Goal: Check status: Check status

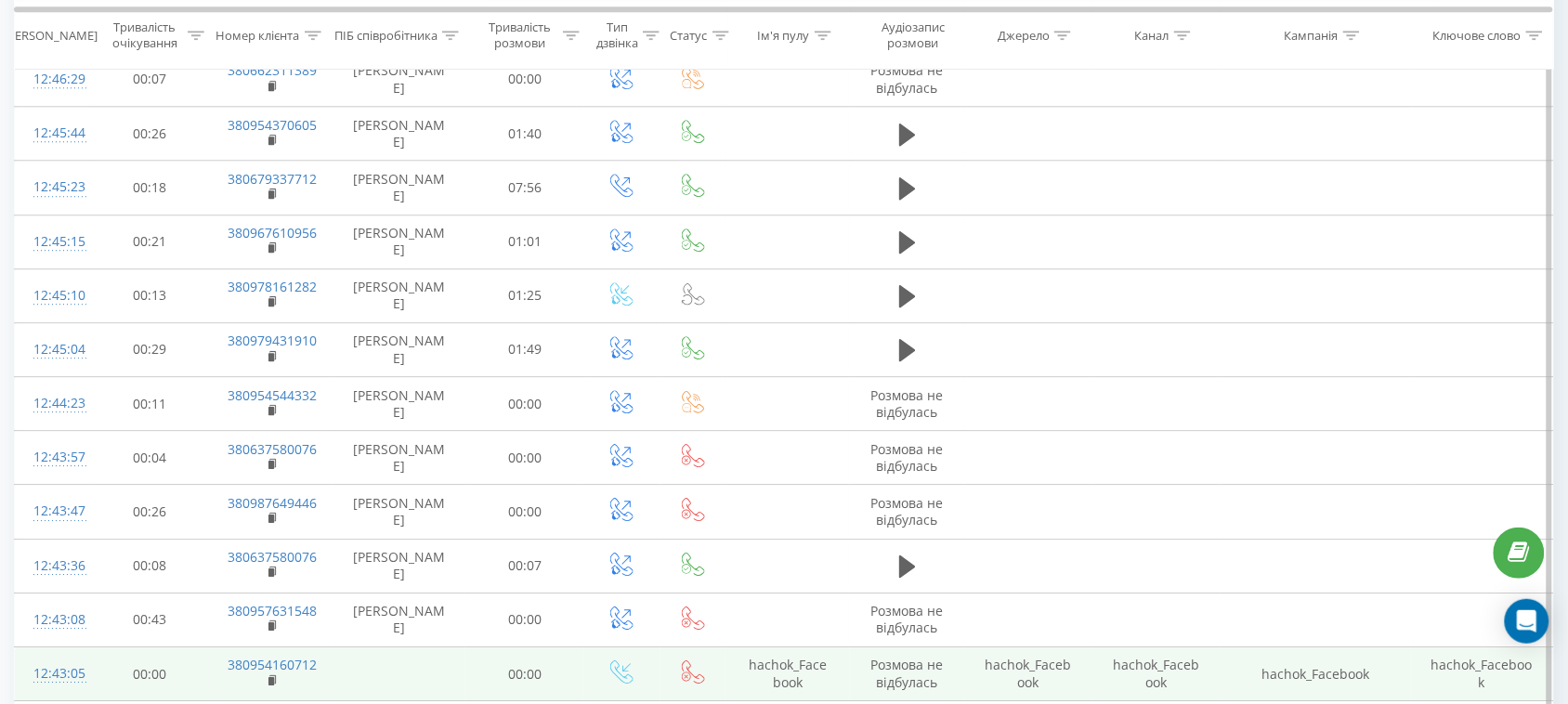
scroll to position [1863, 0]
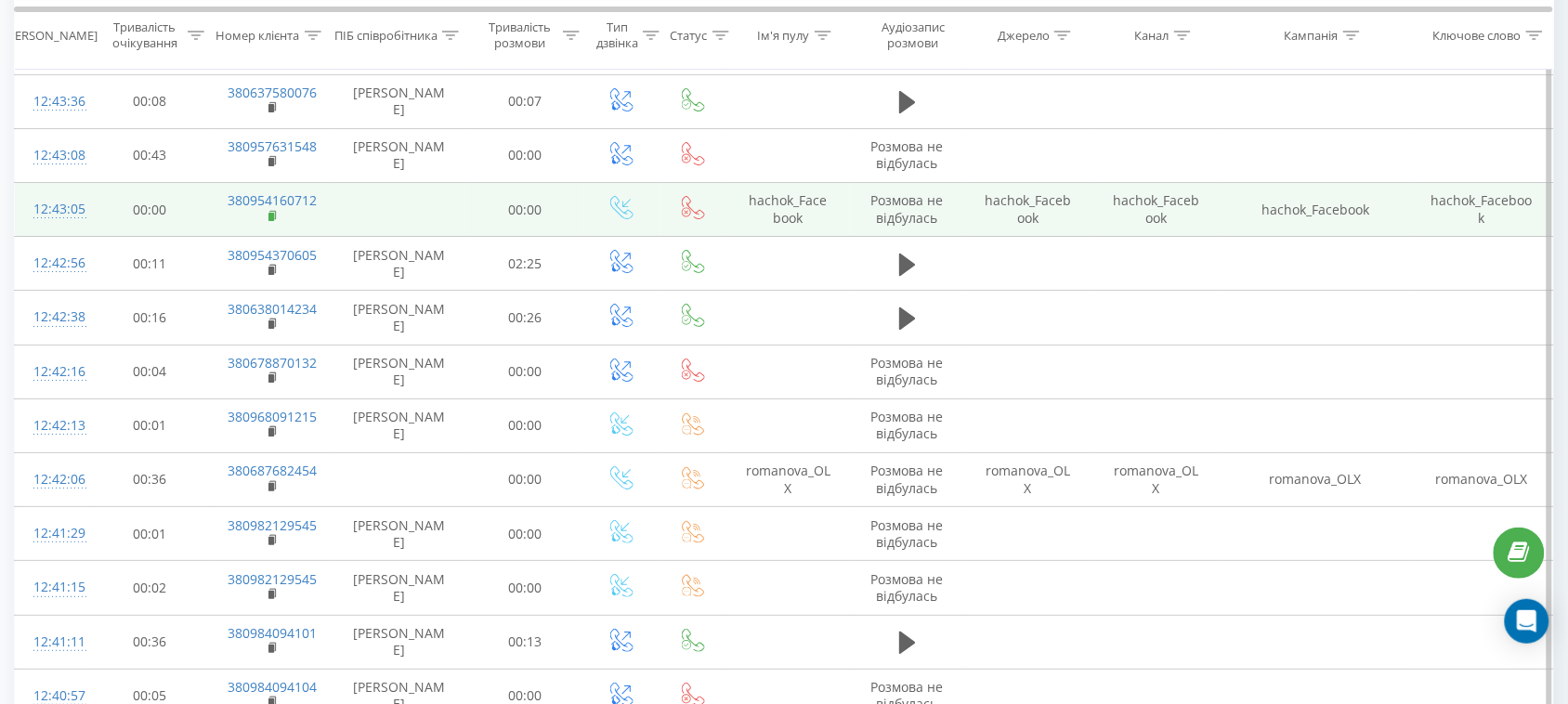
click at [271, 221] on rect at bounding box center [272, 216] width 6 height 9
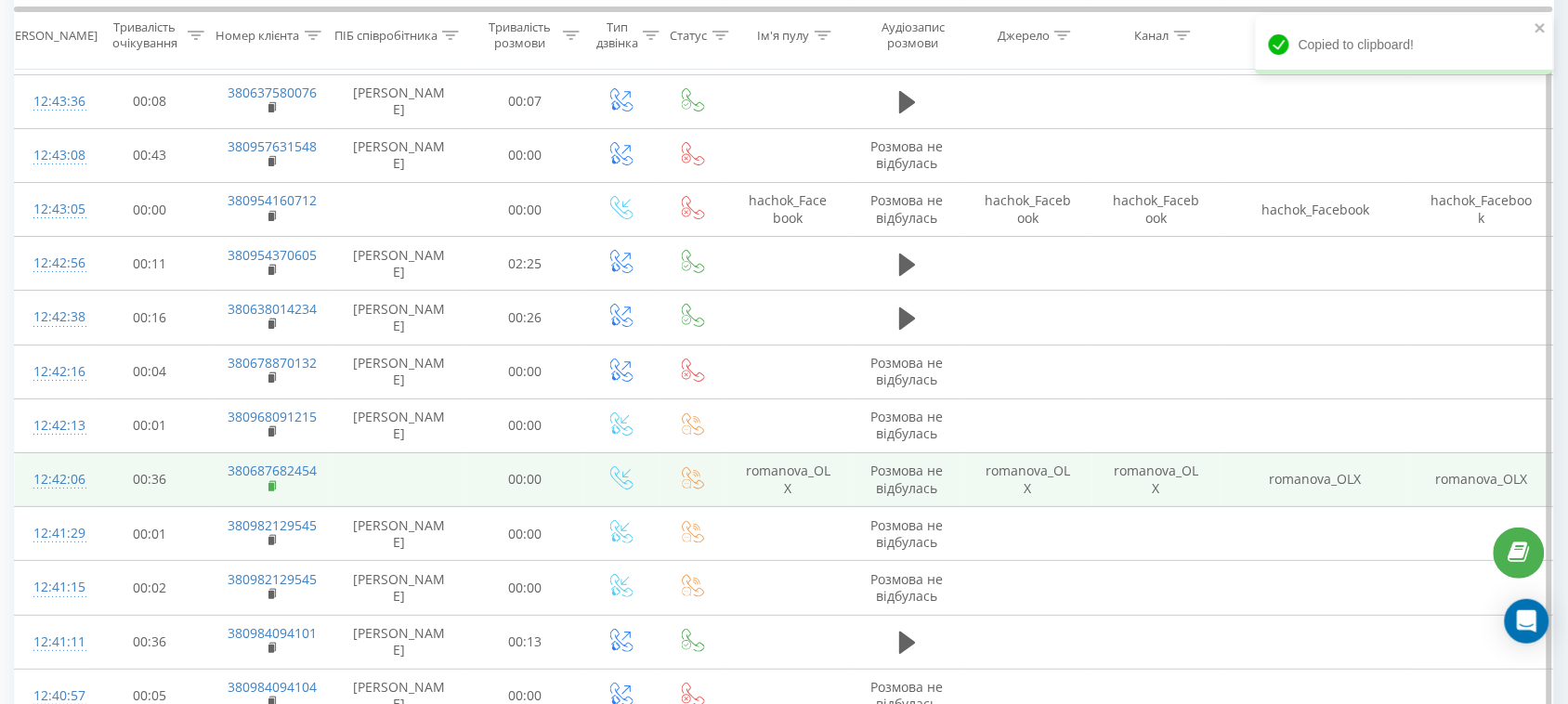
click at [271, 492] on rect at bounding box center [272, 487] width 6 height 9
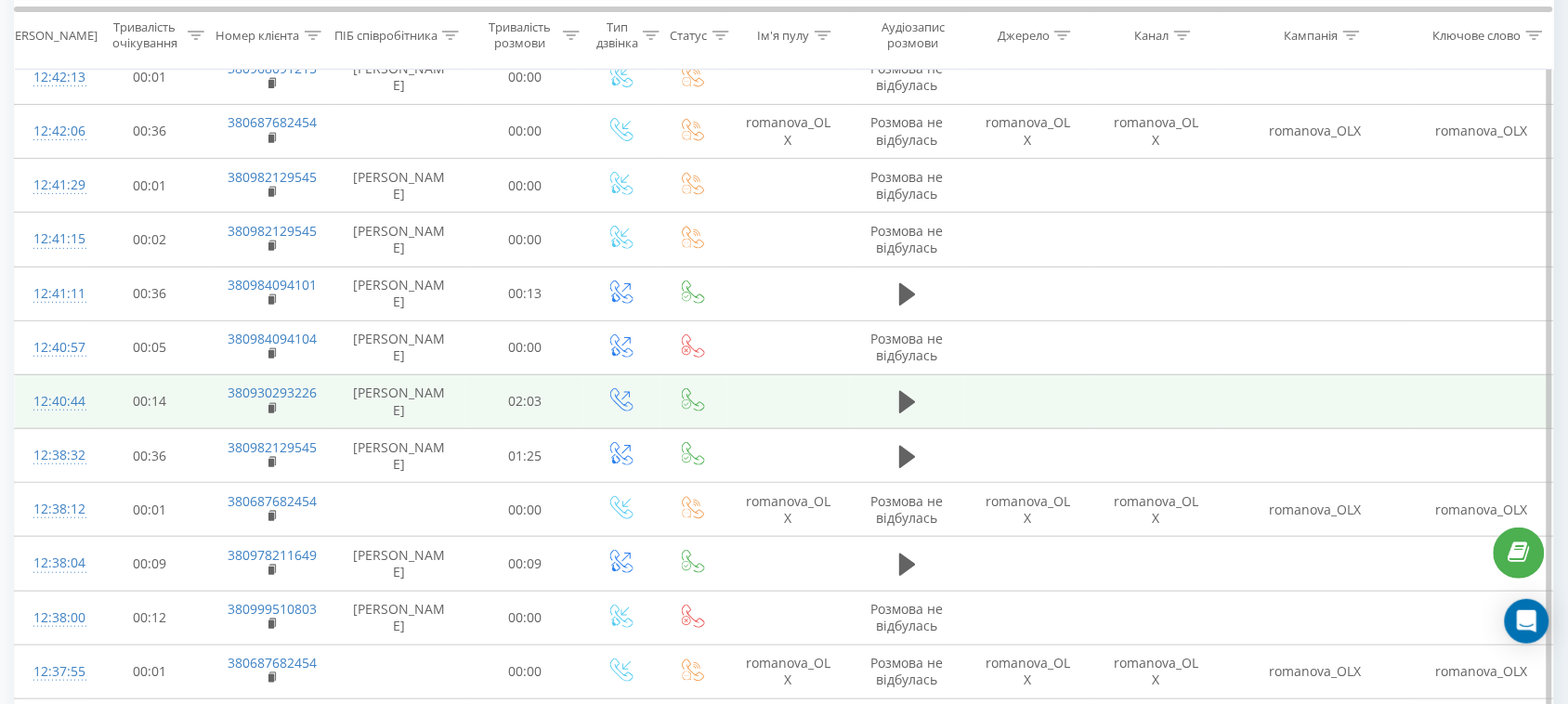
scroll to position [2443, 0]
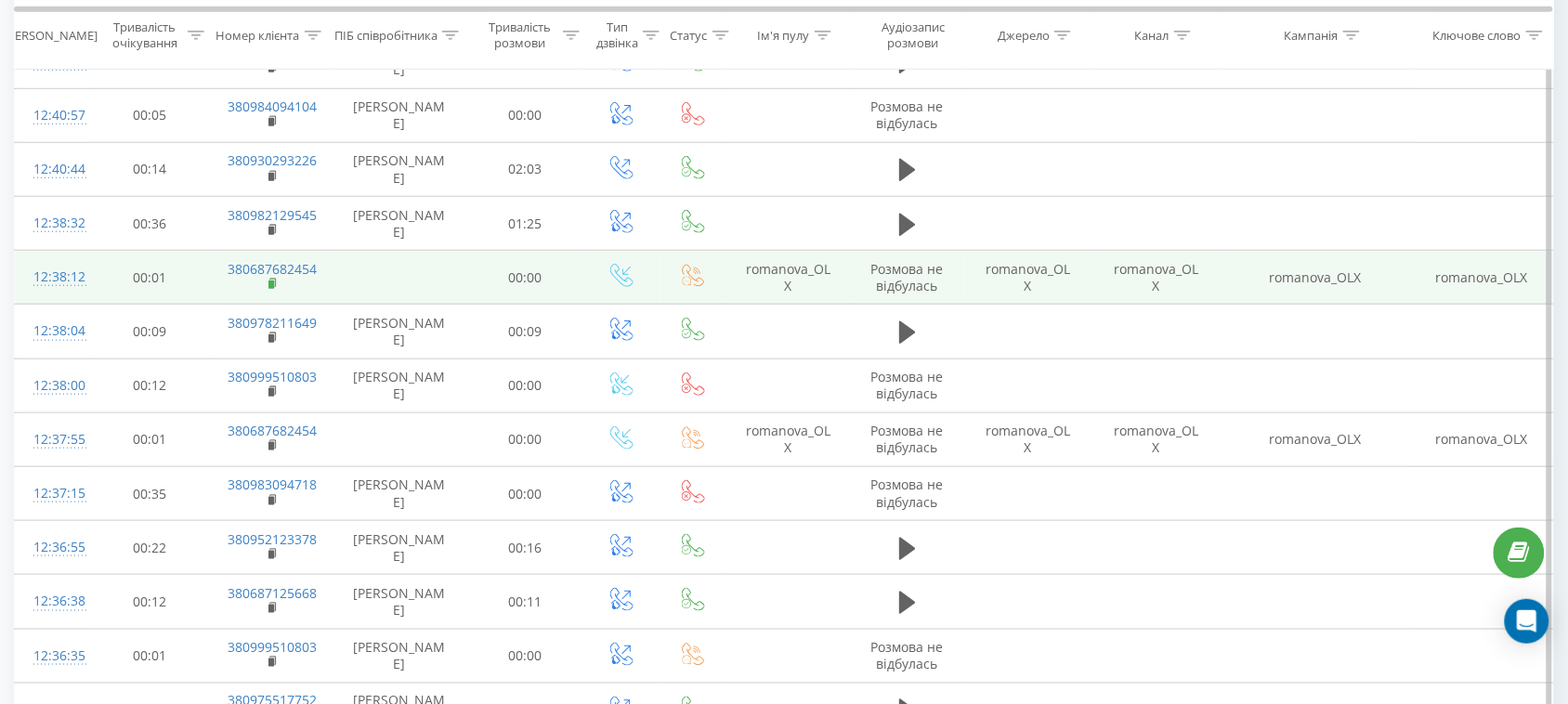
click at [274, 289] on rect at bounding box center [272, 284] width 6 height 9
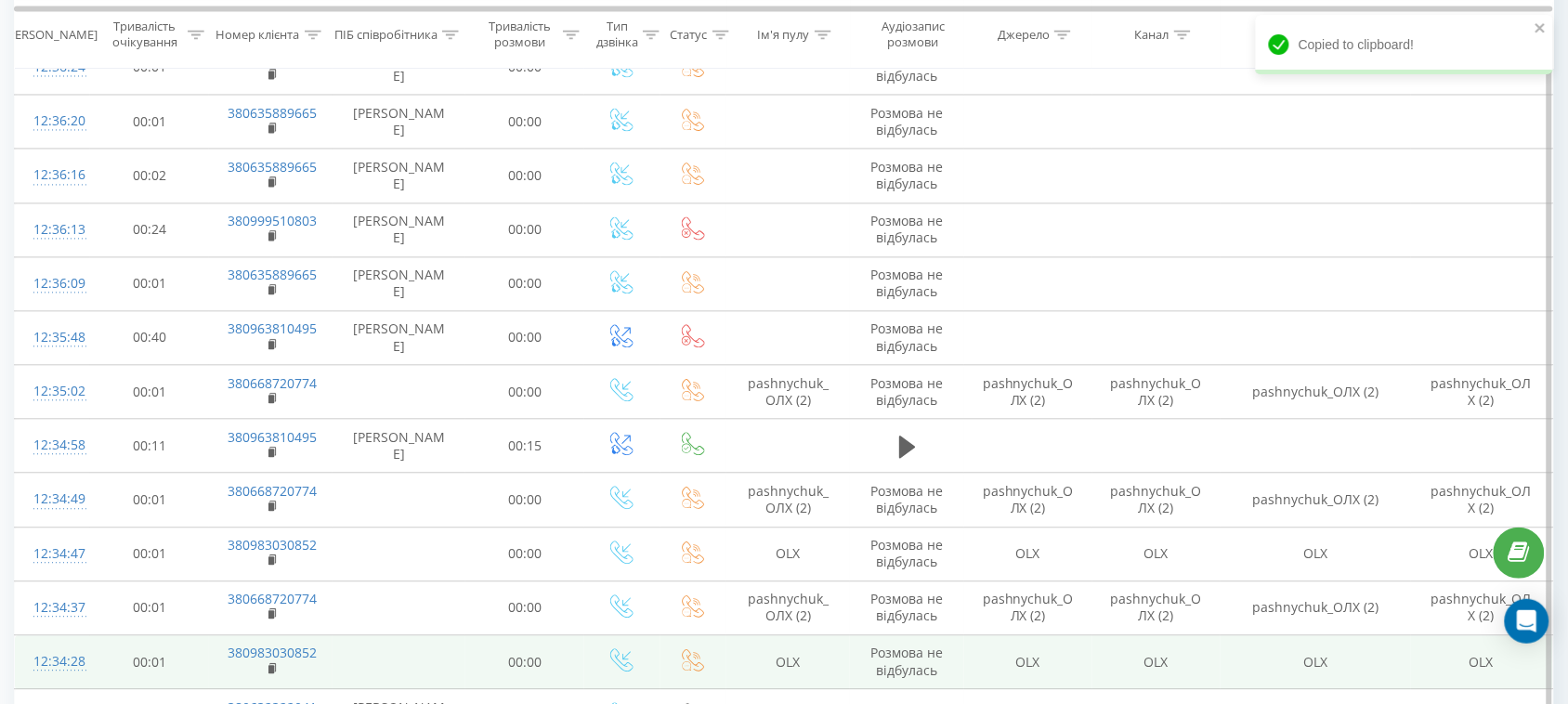
scroll to position [3488, 0]
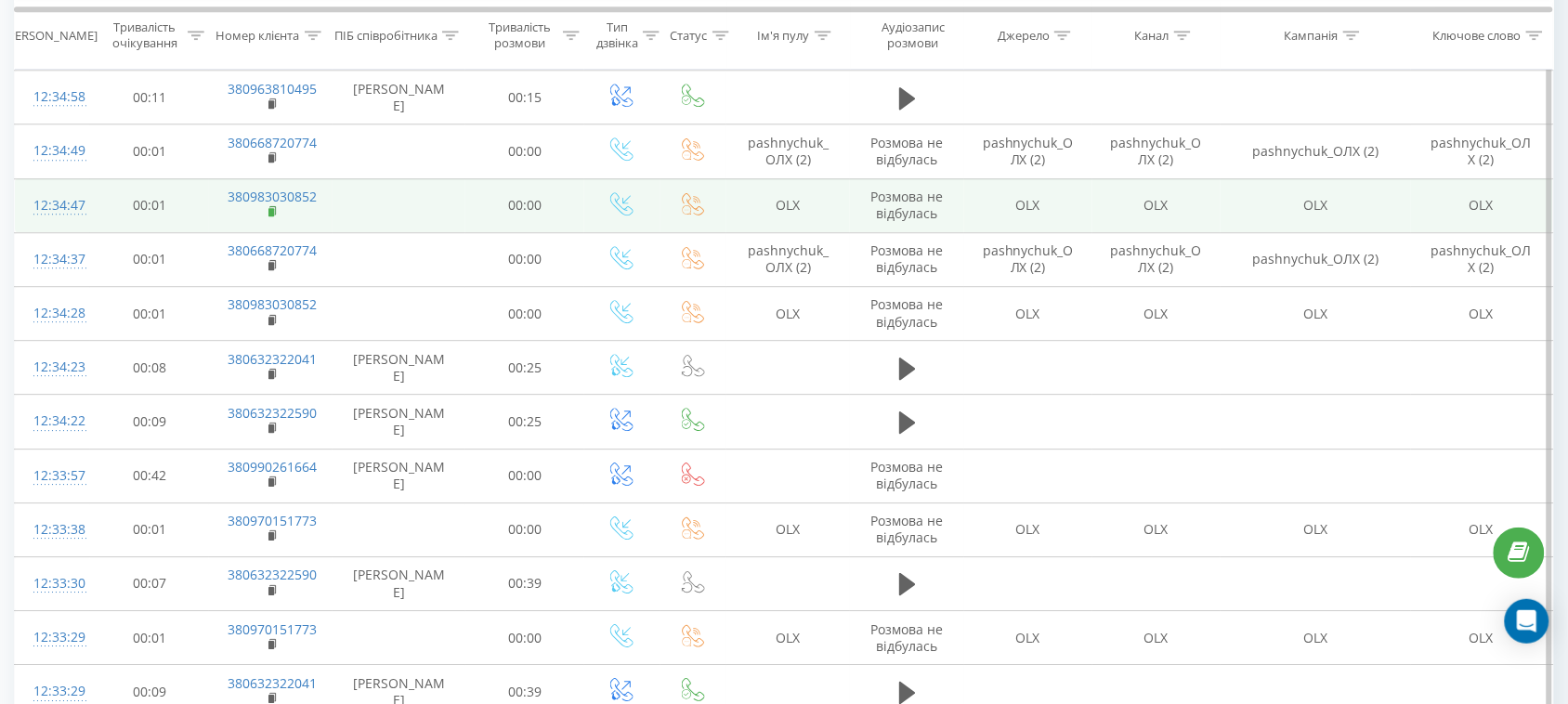
click at [274, 216] on rect at bounding box center [272, 212] width 6 height 9
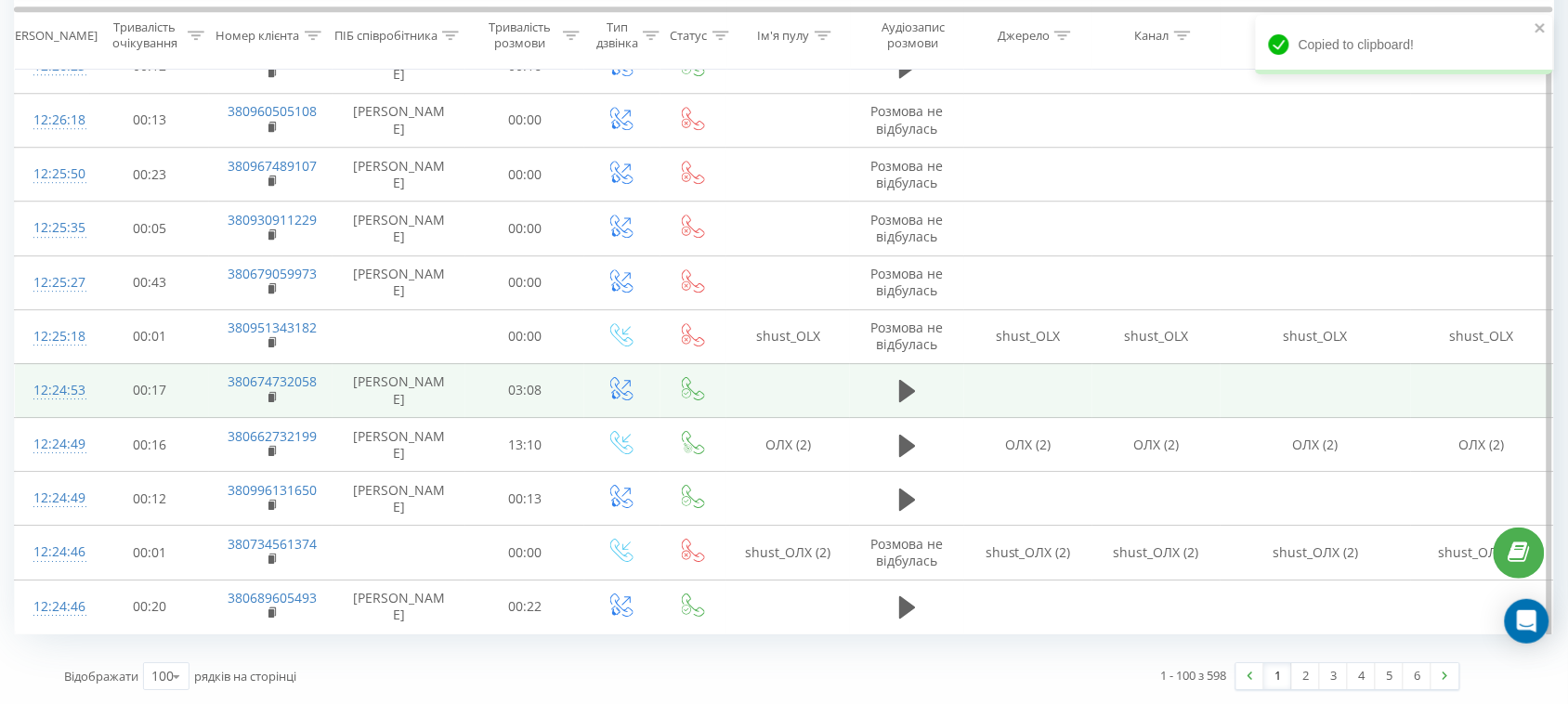
scroll to position [5702, 0]
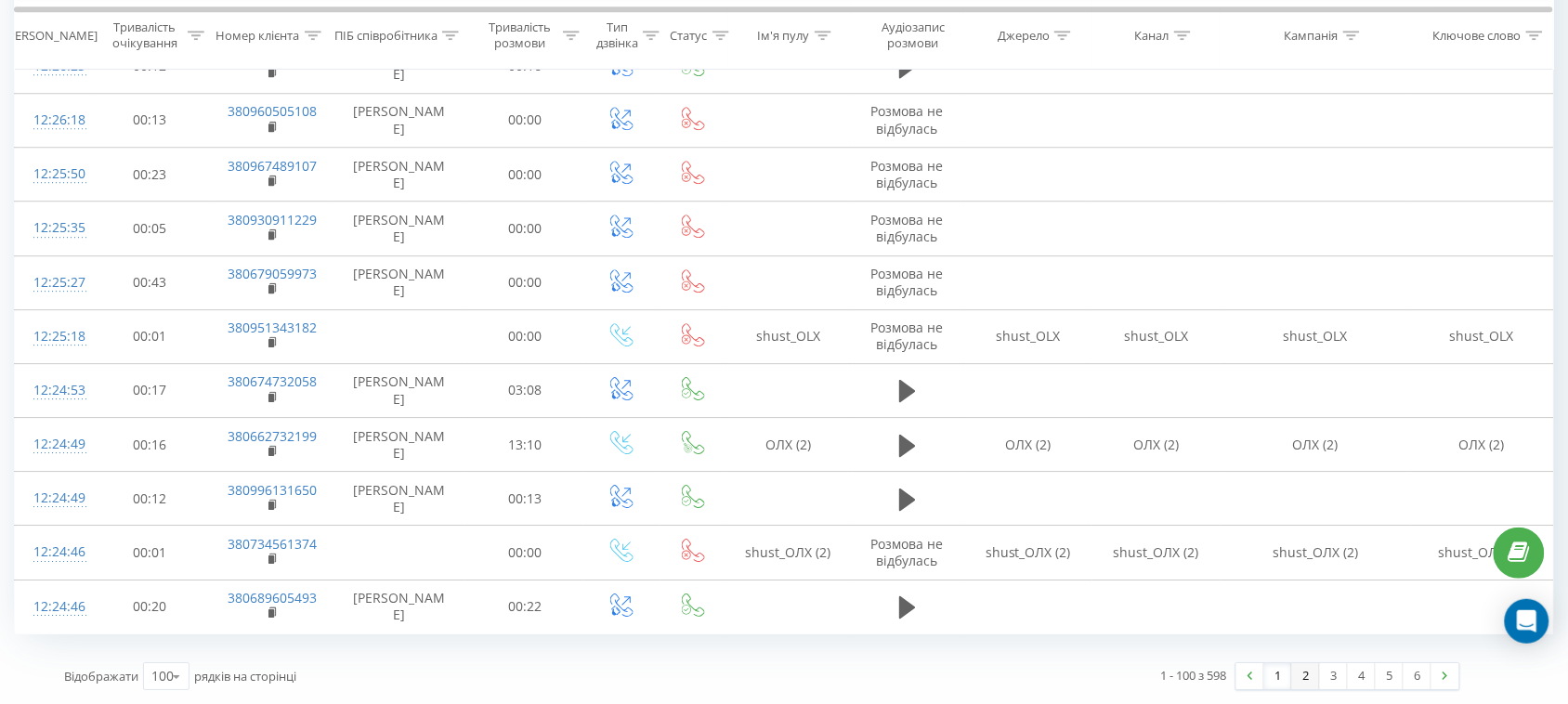
click at [1310, 670] on link "2" at bounding box center [1305, 676] width 28 height 26
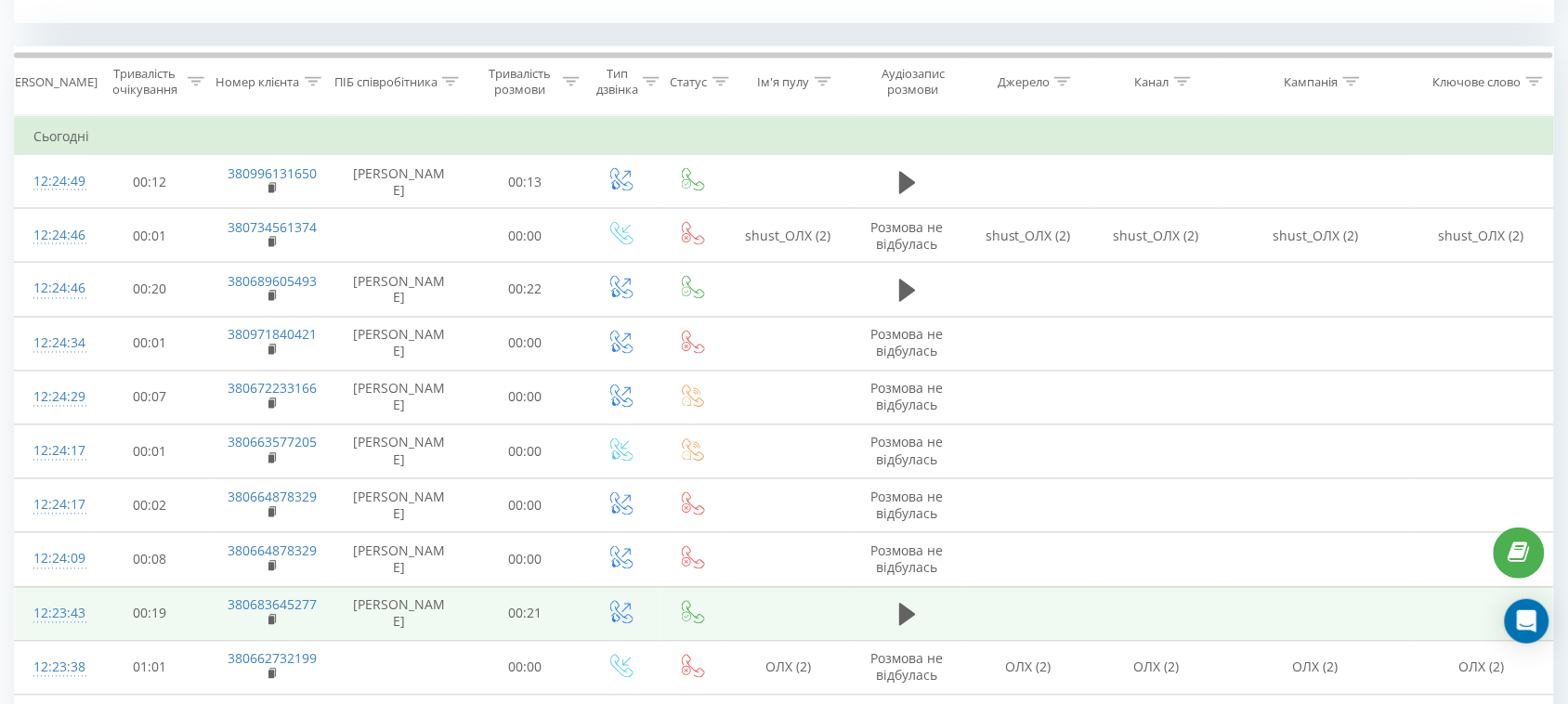
scroll to position [1220, 0]
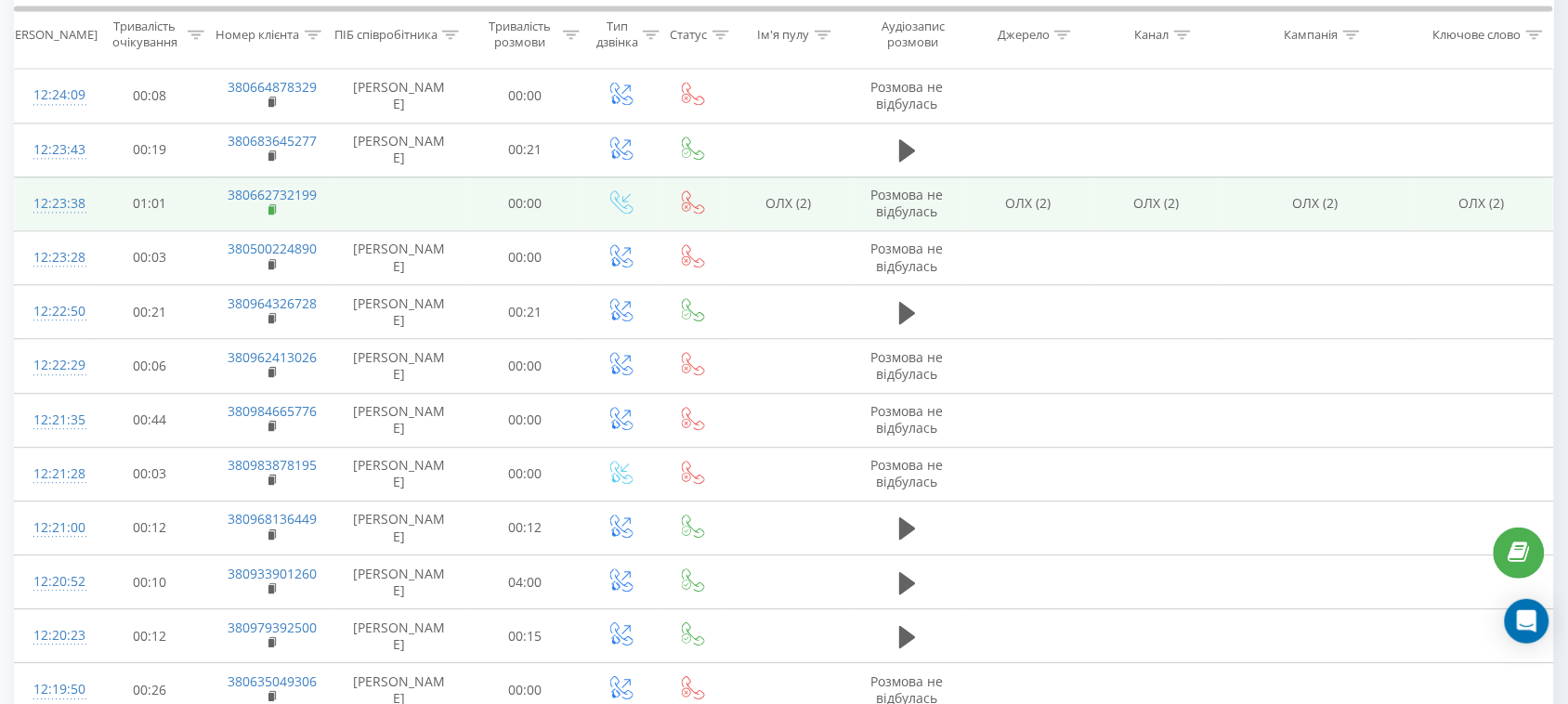
click at [270, 214] on rect at bounding box center [272, 210] width 6 height 9
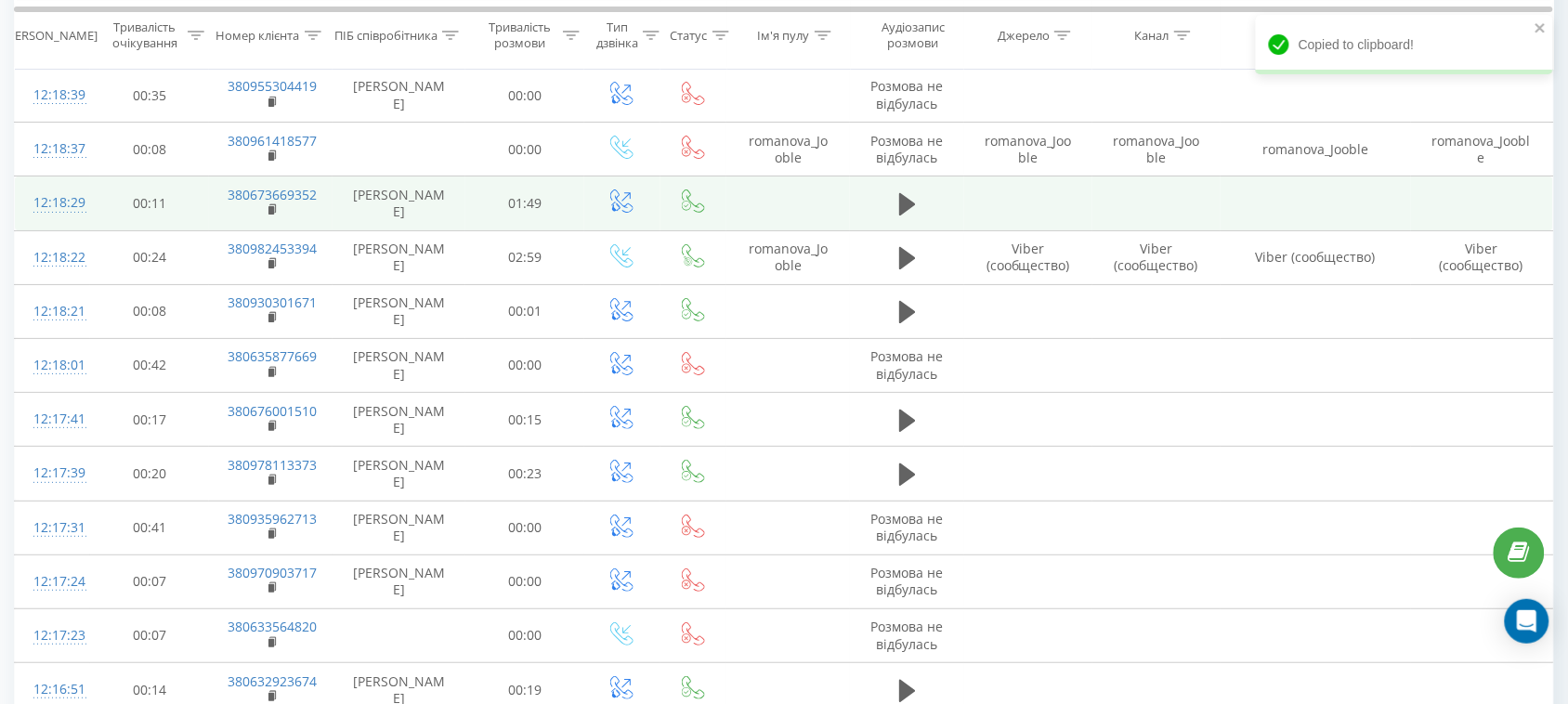
scroll to position [1800, 0]
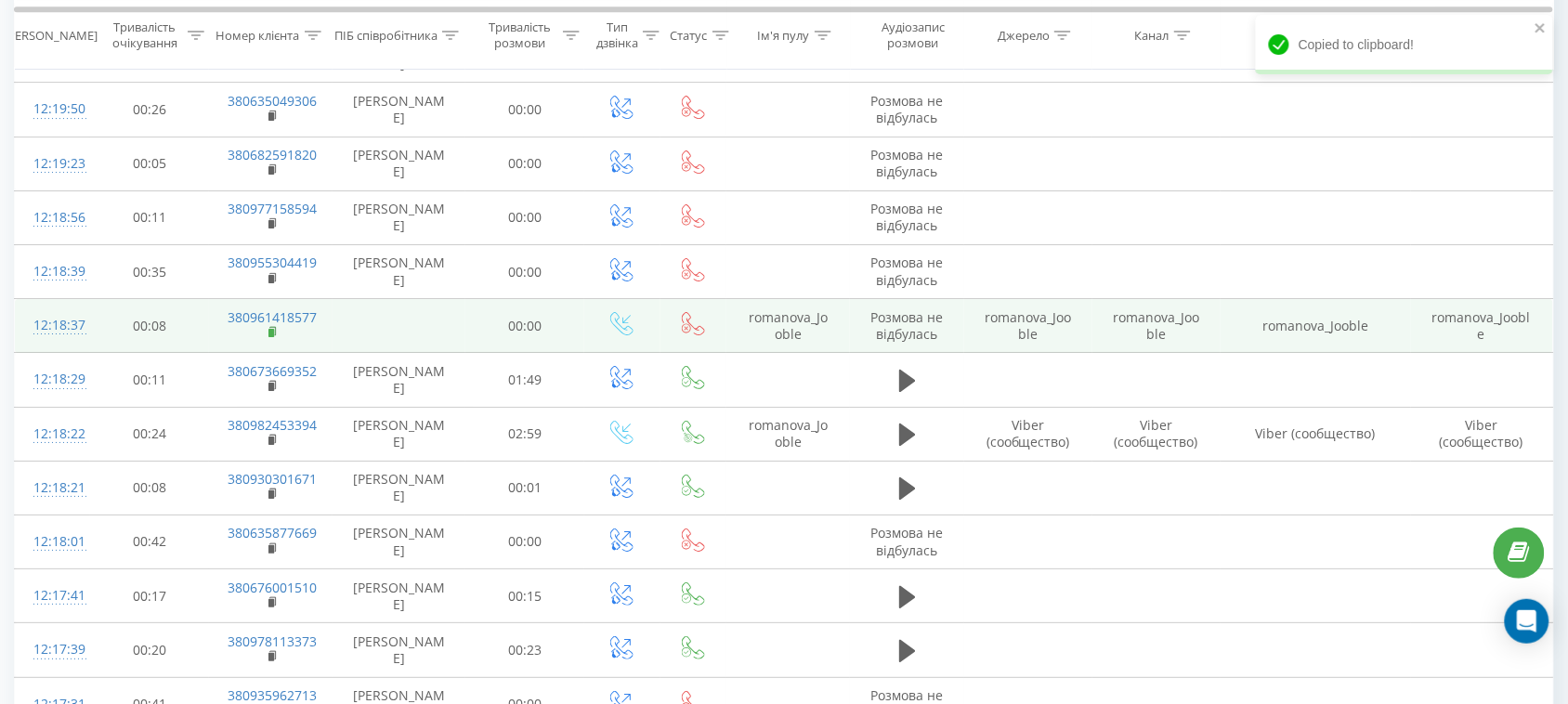
click at [271, 335] on rect at bounding box center [272, 333] width 6 height 9
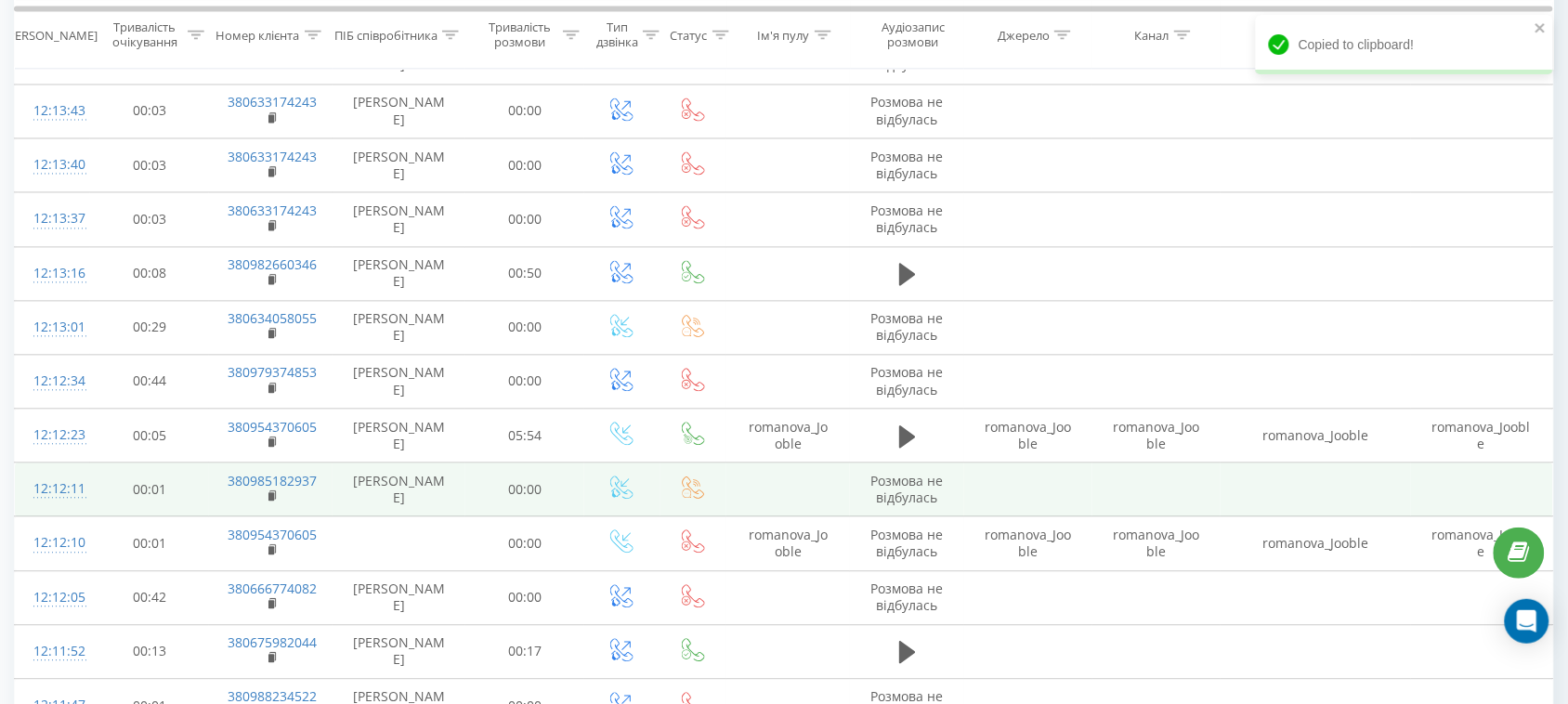
scroll to position [3310, 0]
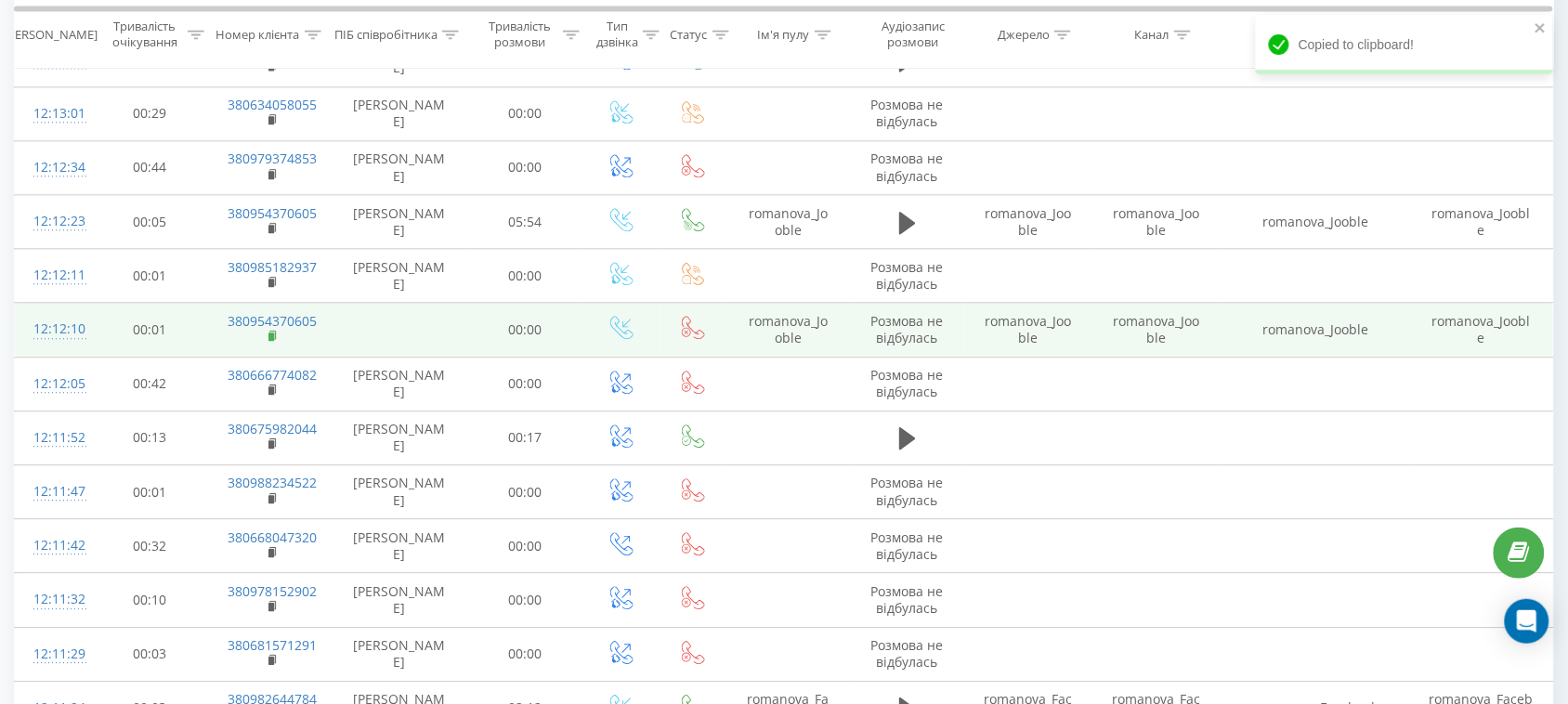
click at [275, 339] on icon at bounding box center [272, 335] width 7 height 9
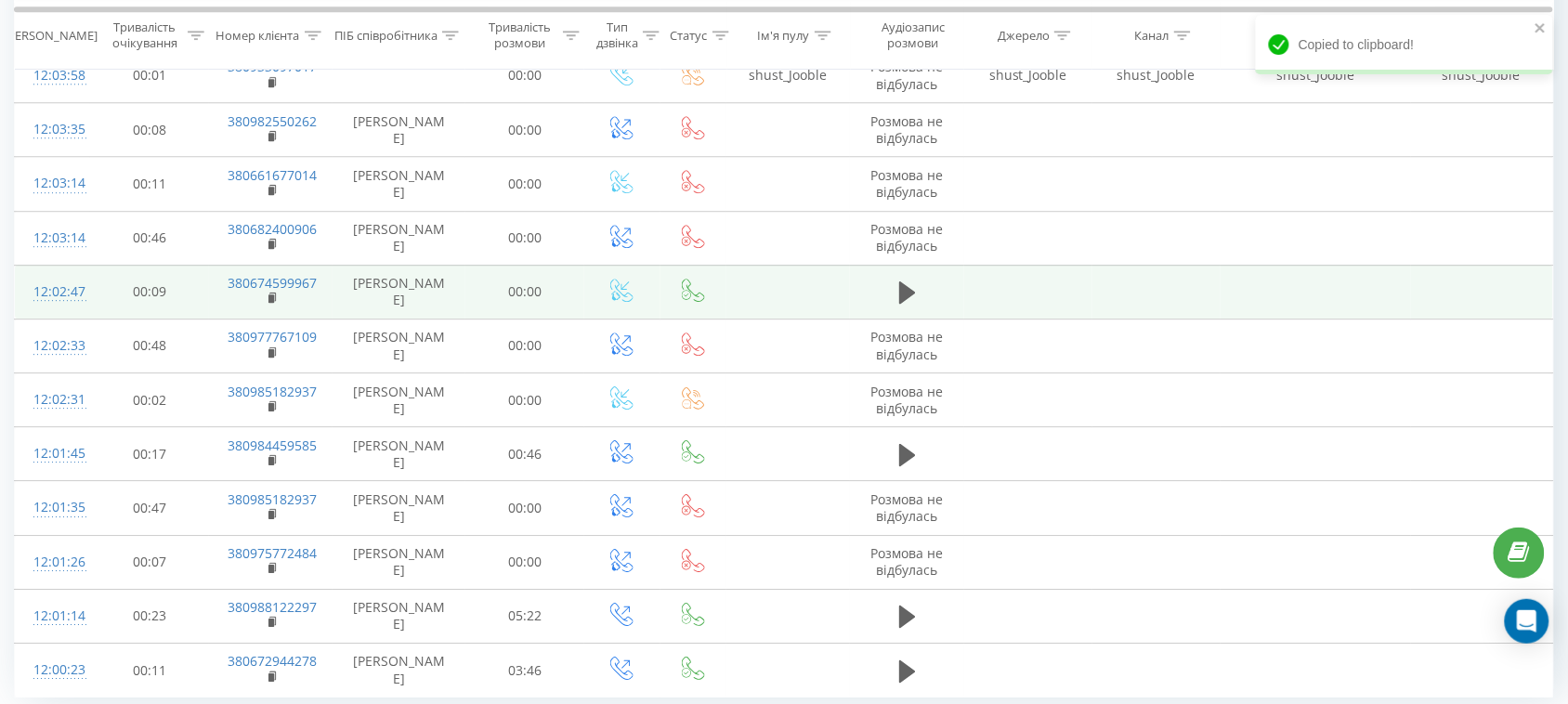
scroll to position [5717, 0]
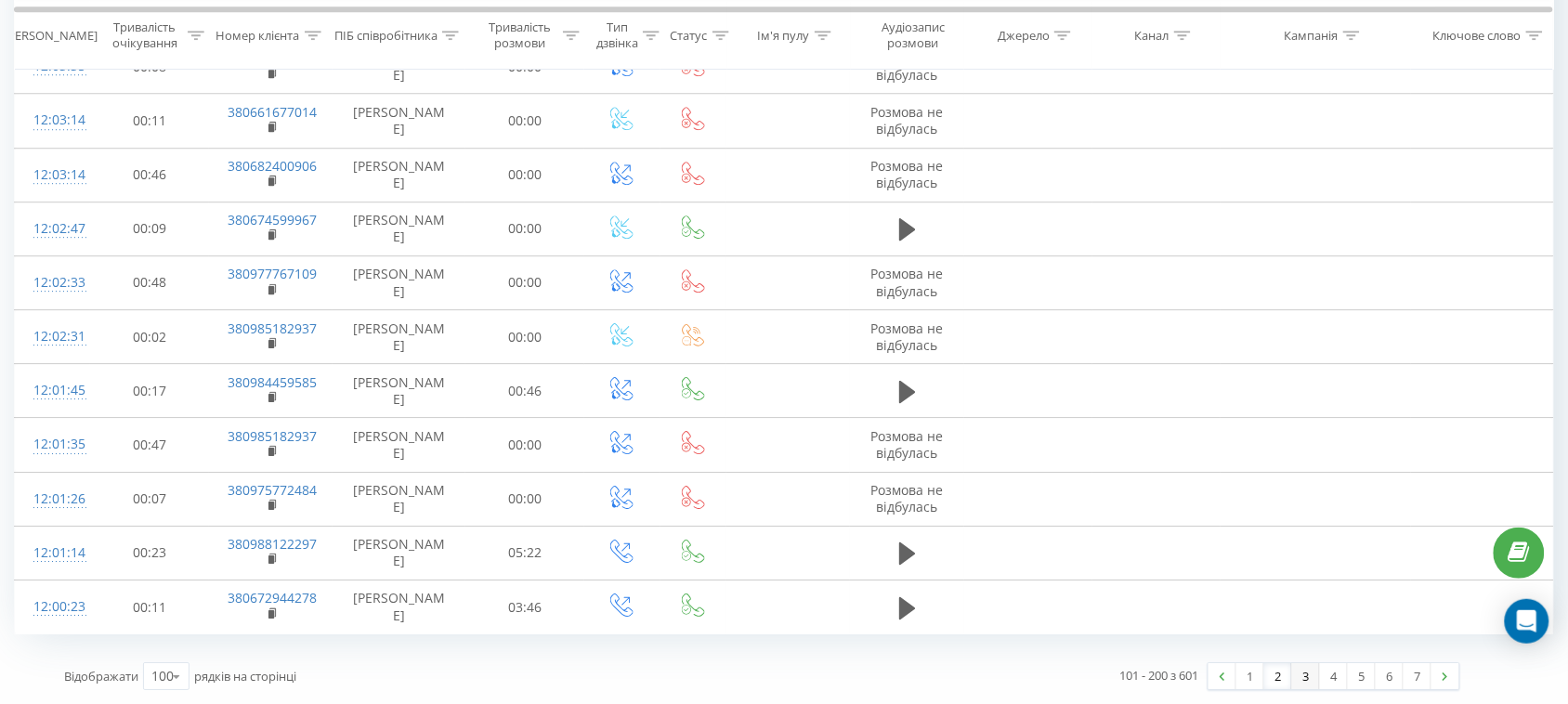
click at [1296, 680] on link "3" at bounding box center [1305, 676] width 28 height 26
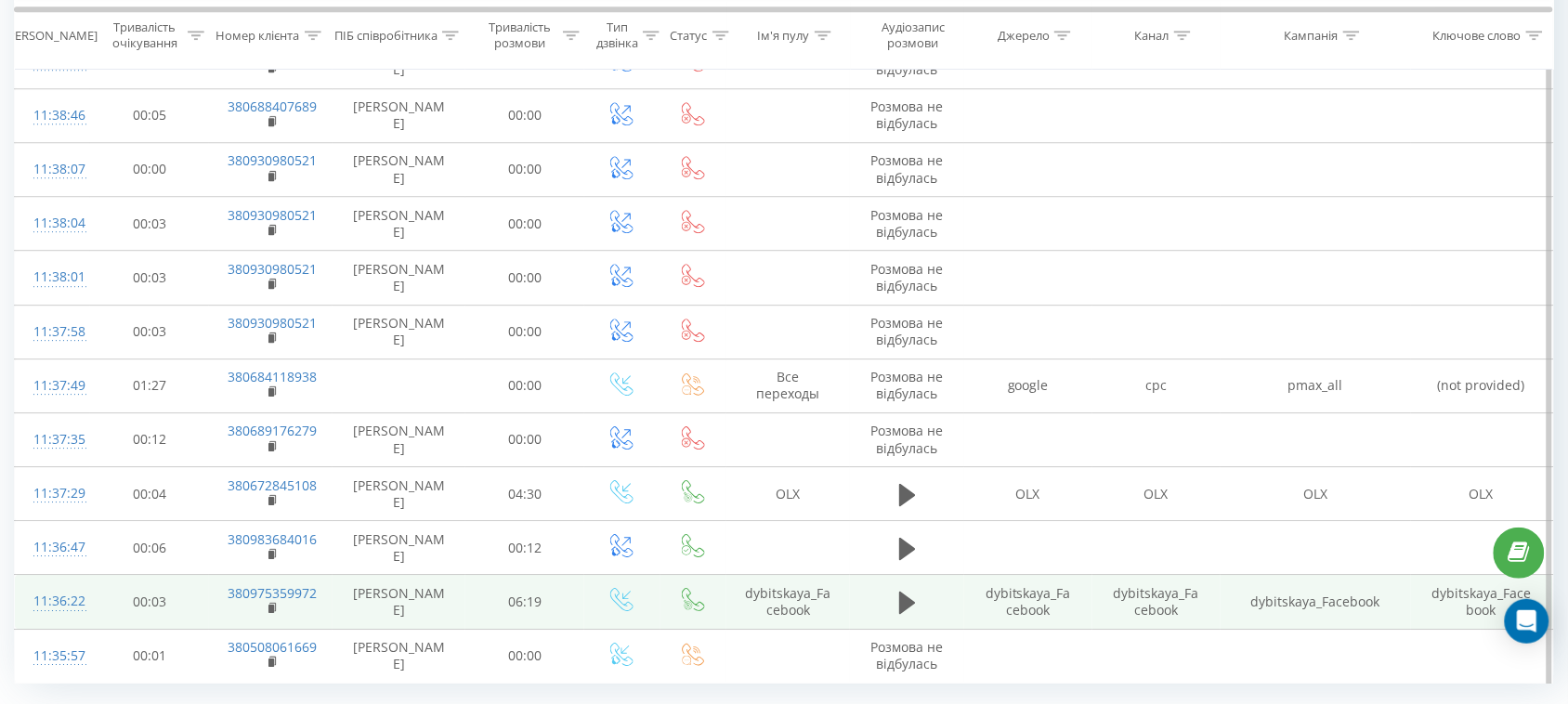
scroll to position [5702, 0]
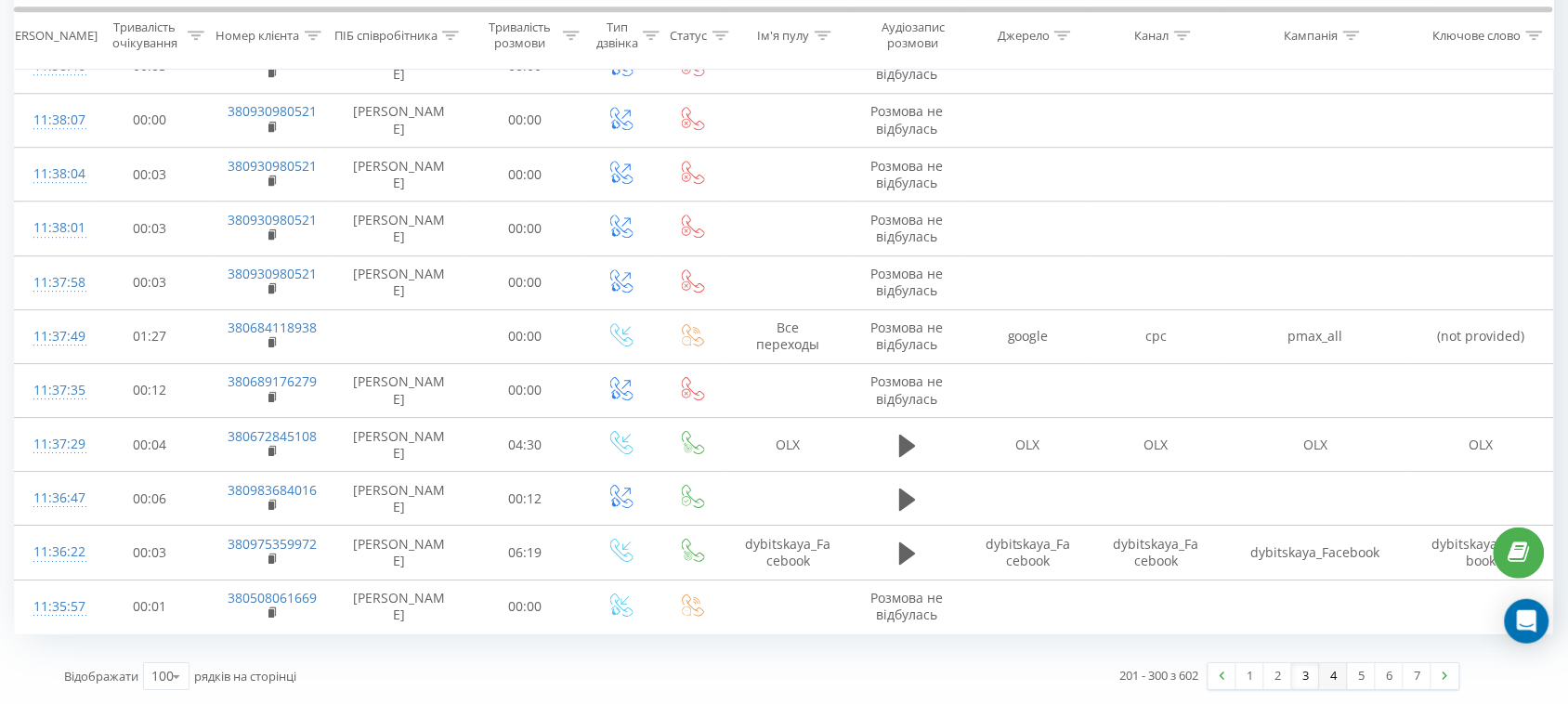
click at [1333, 670] on link "4" at bounding box center [1333, 676] width 28 height 26
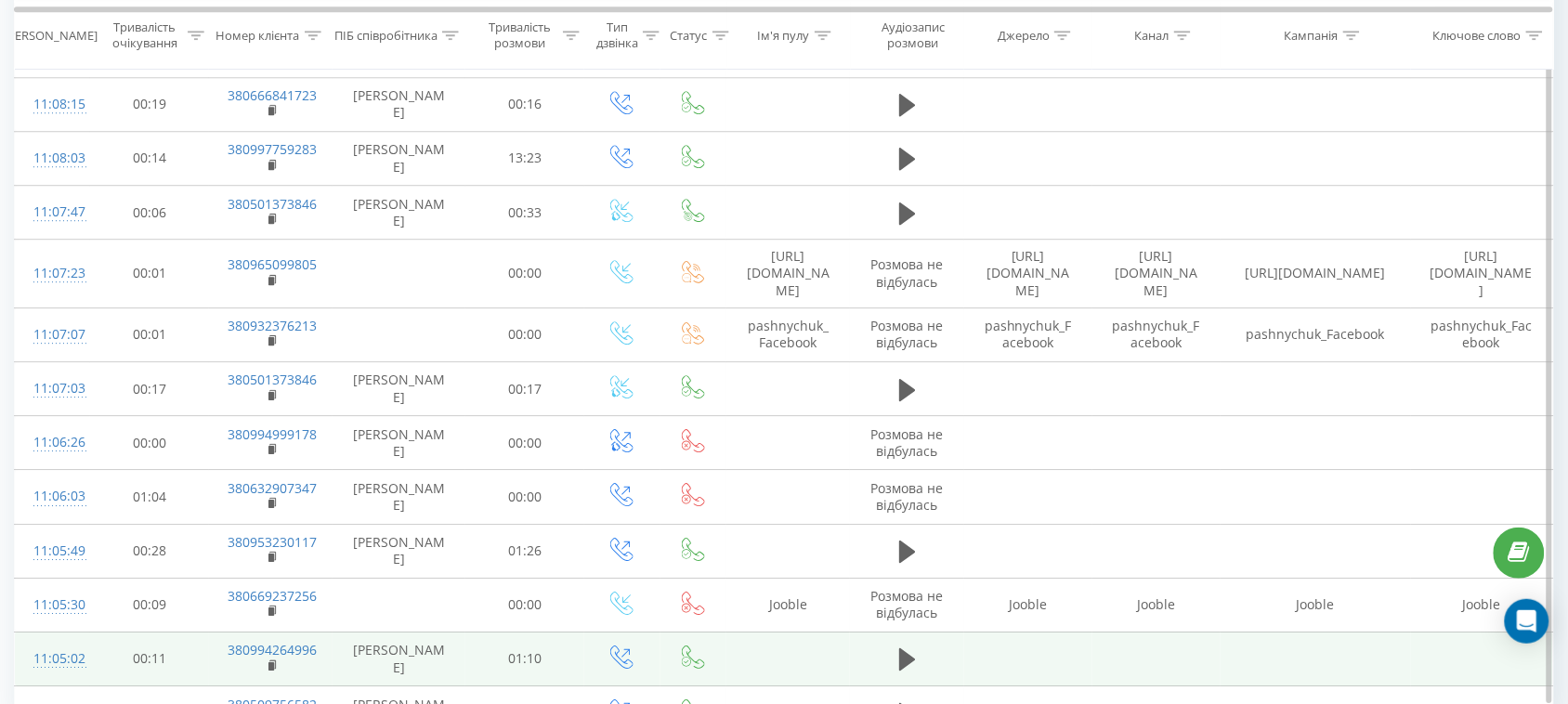
scroll to position [5702, 0]
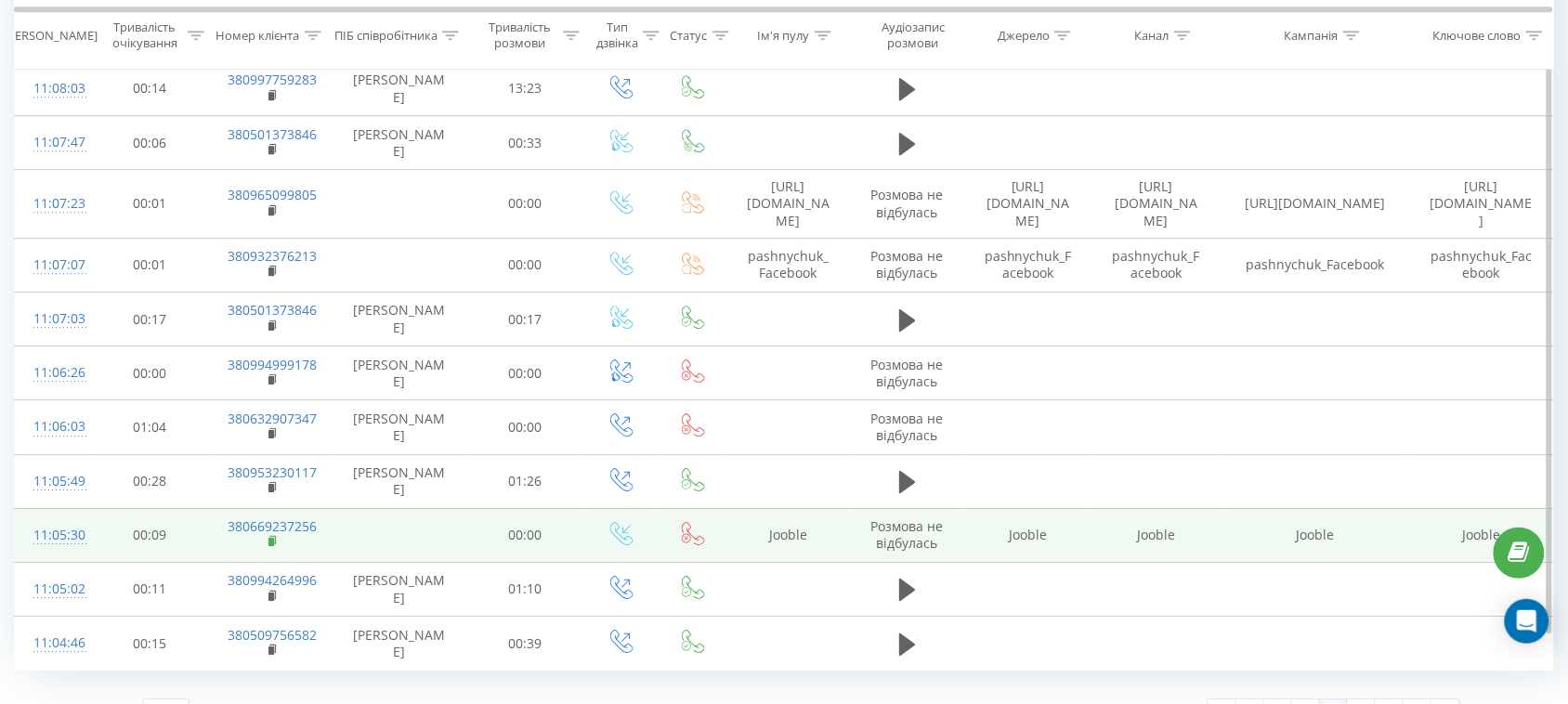
click at [274, 538] on rect at bounding box center [272, 542] width 6 height 9
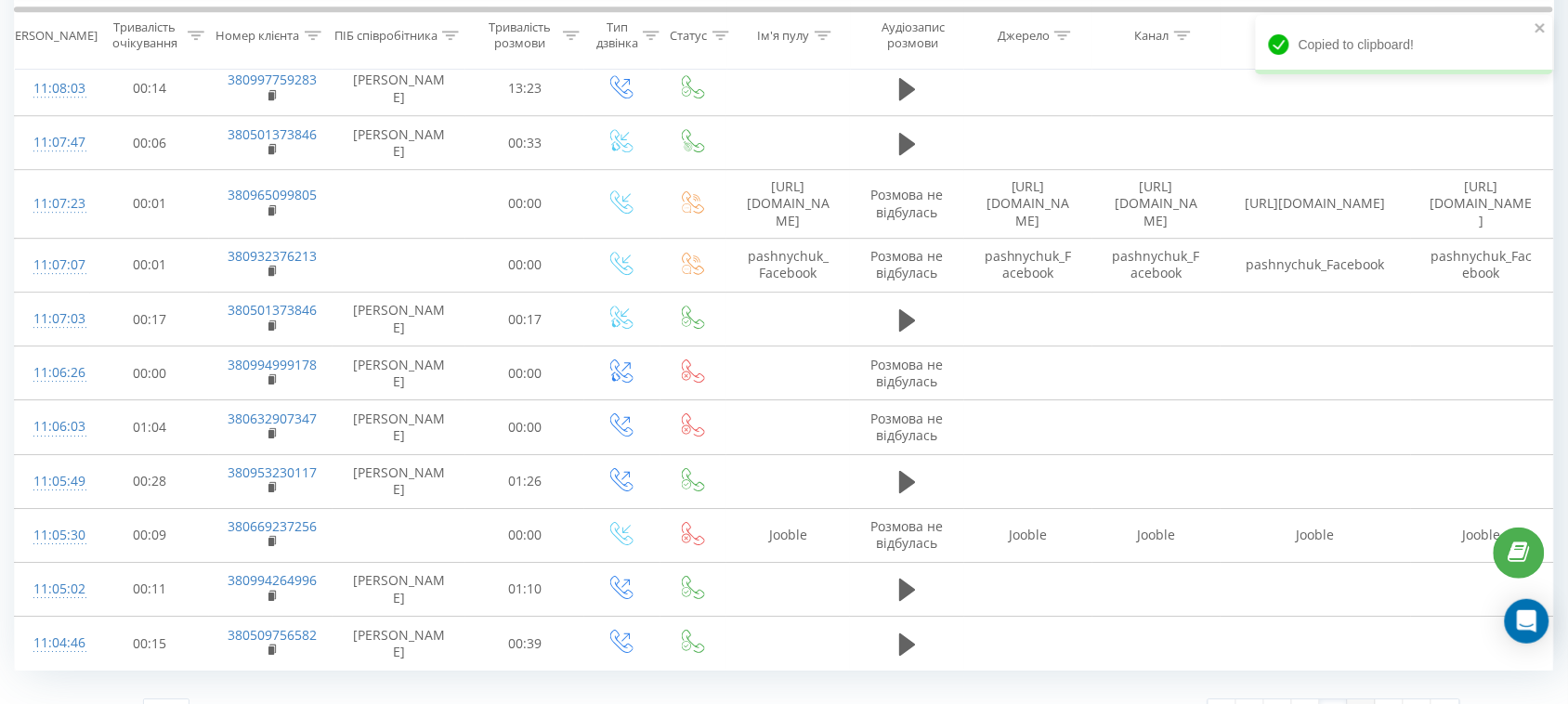
click at [1357, 699] on link "5" at bounding box center [1361, 712] width 28 height 26
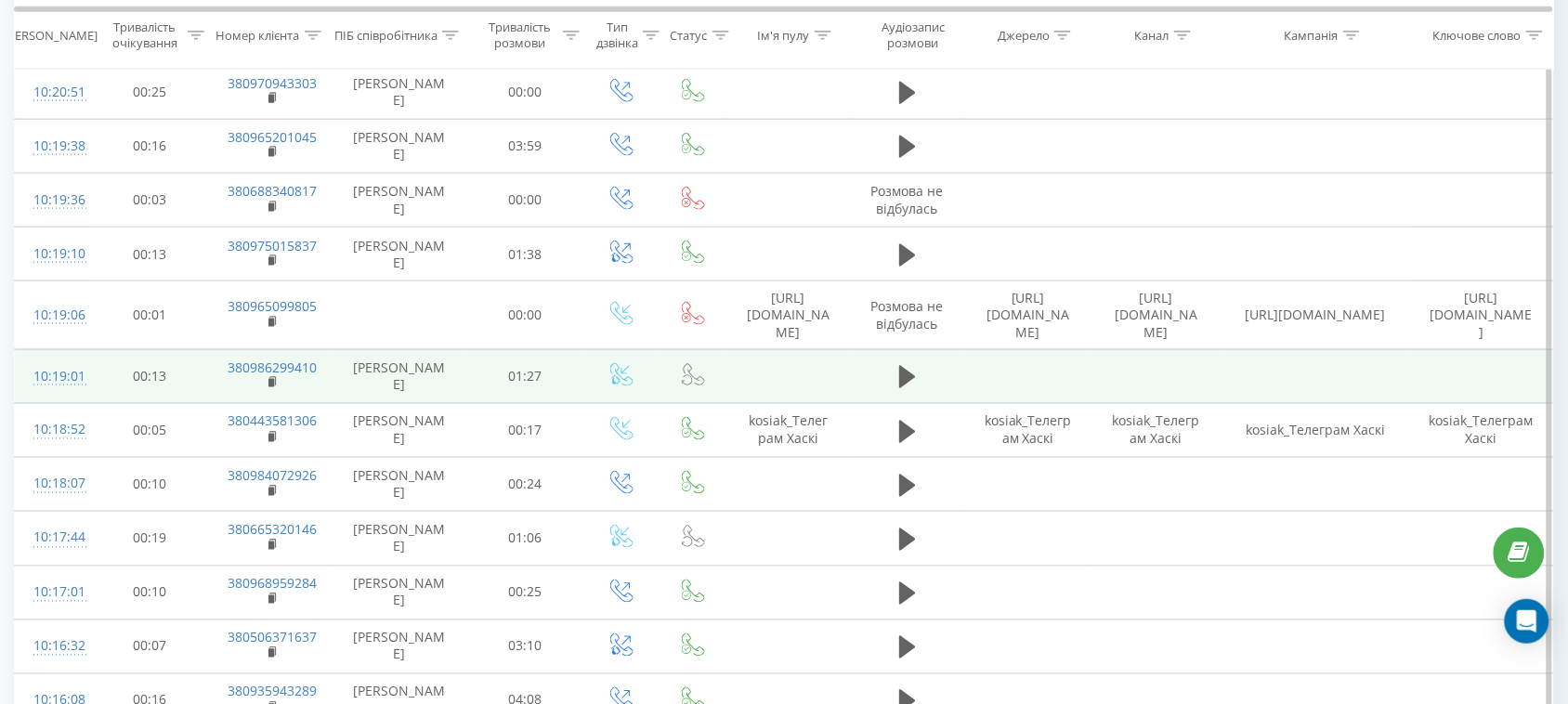
scroll to position [5702, 0]
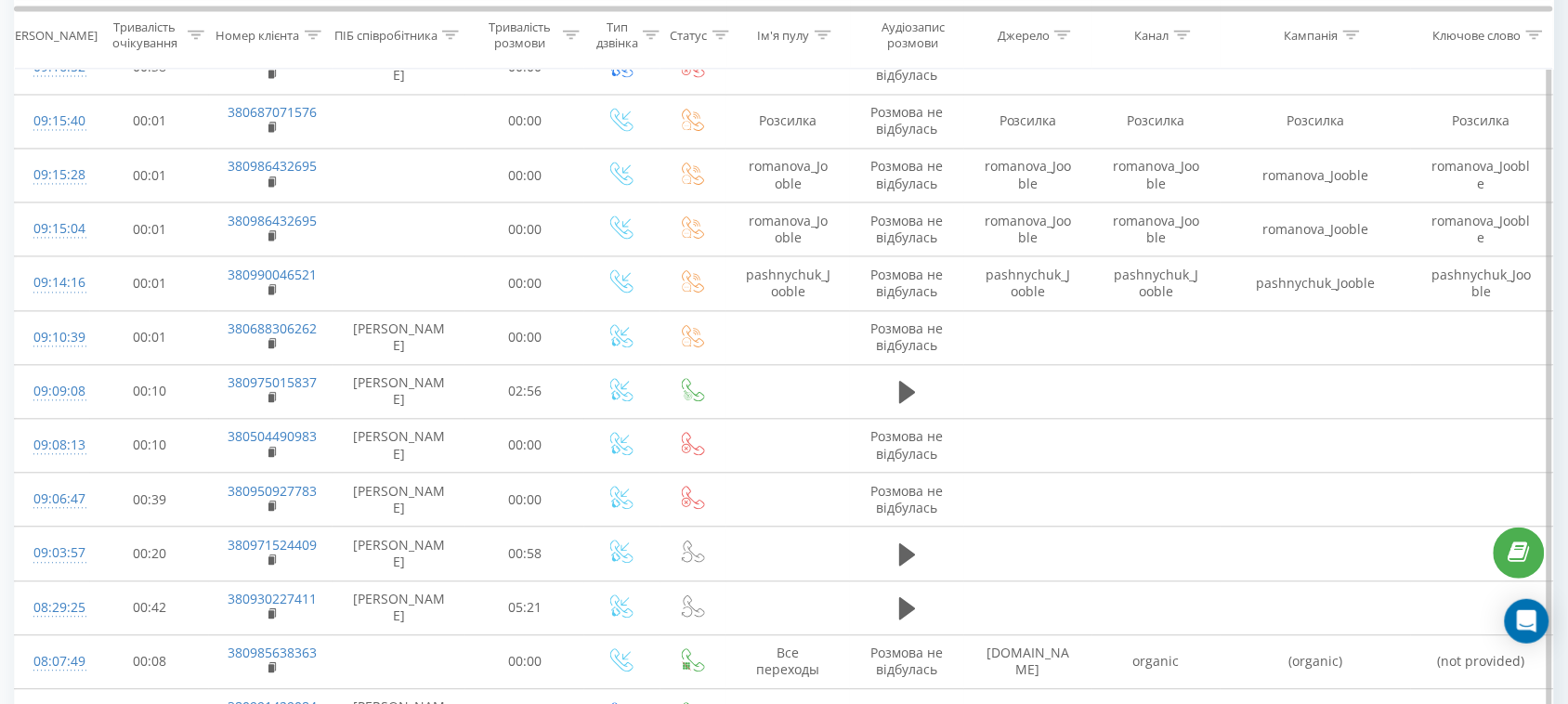
scroll to position [4819, 0]
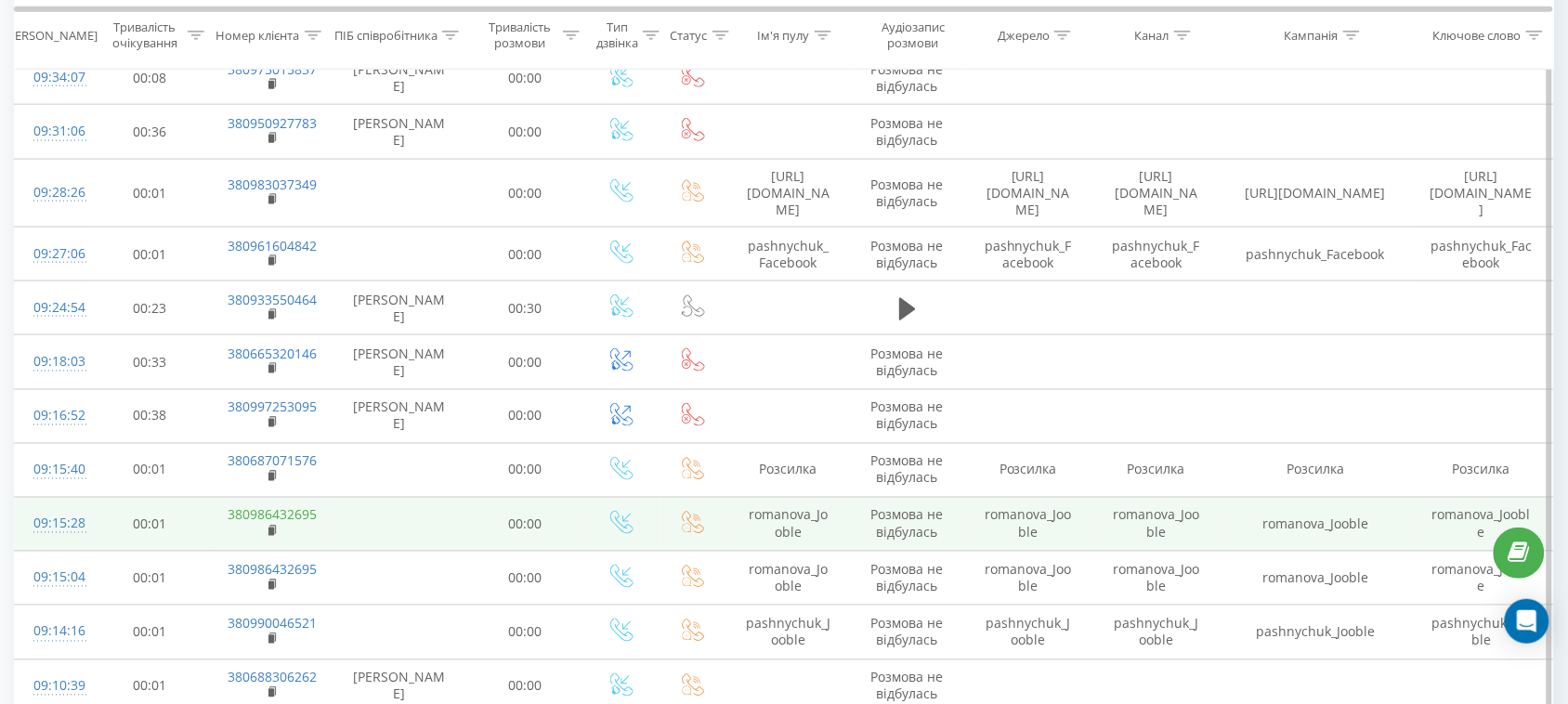
click at [274, 528] on rect at bounding box center [272, 531] width 6 height 9
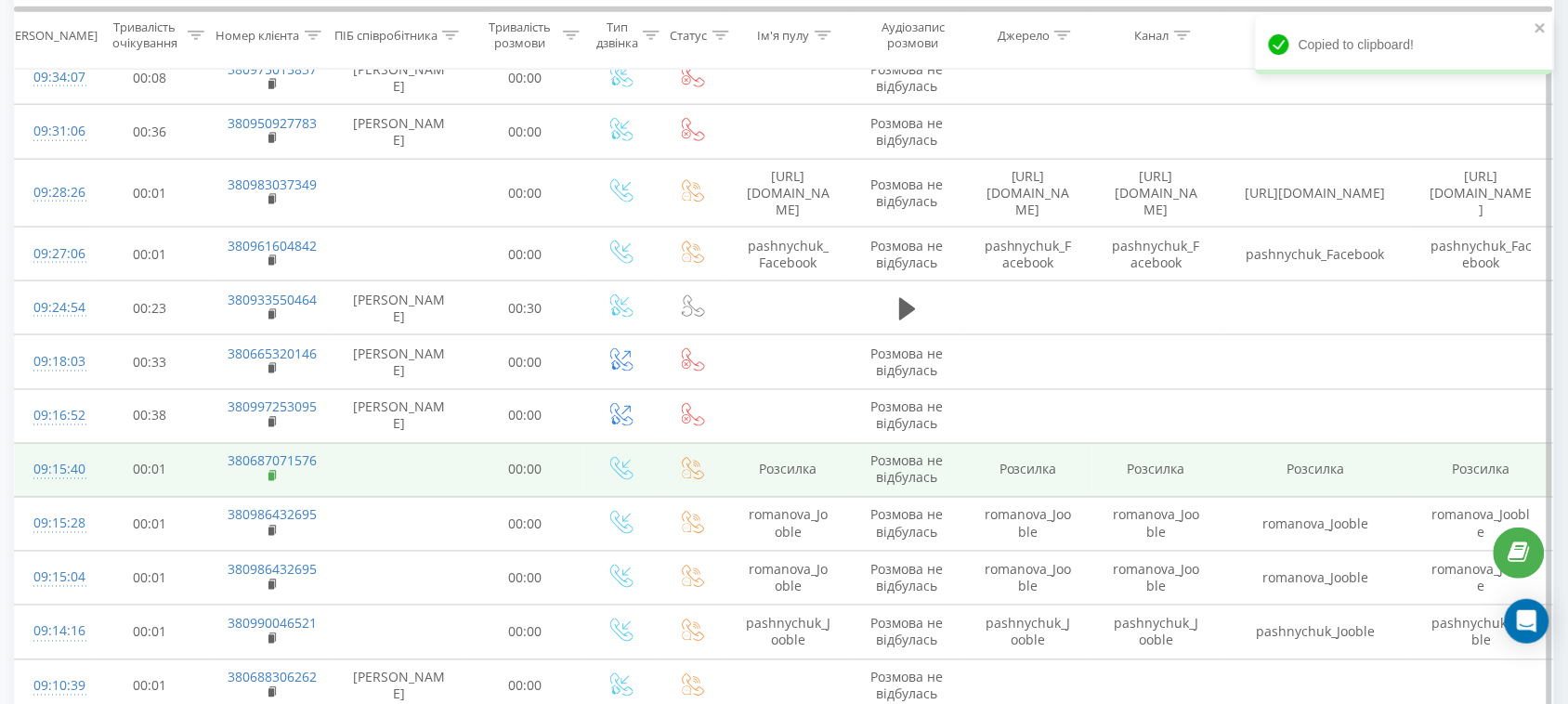
click at [269, 470] on icon at bounding box center [273, 476] width 11 height 13
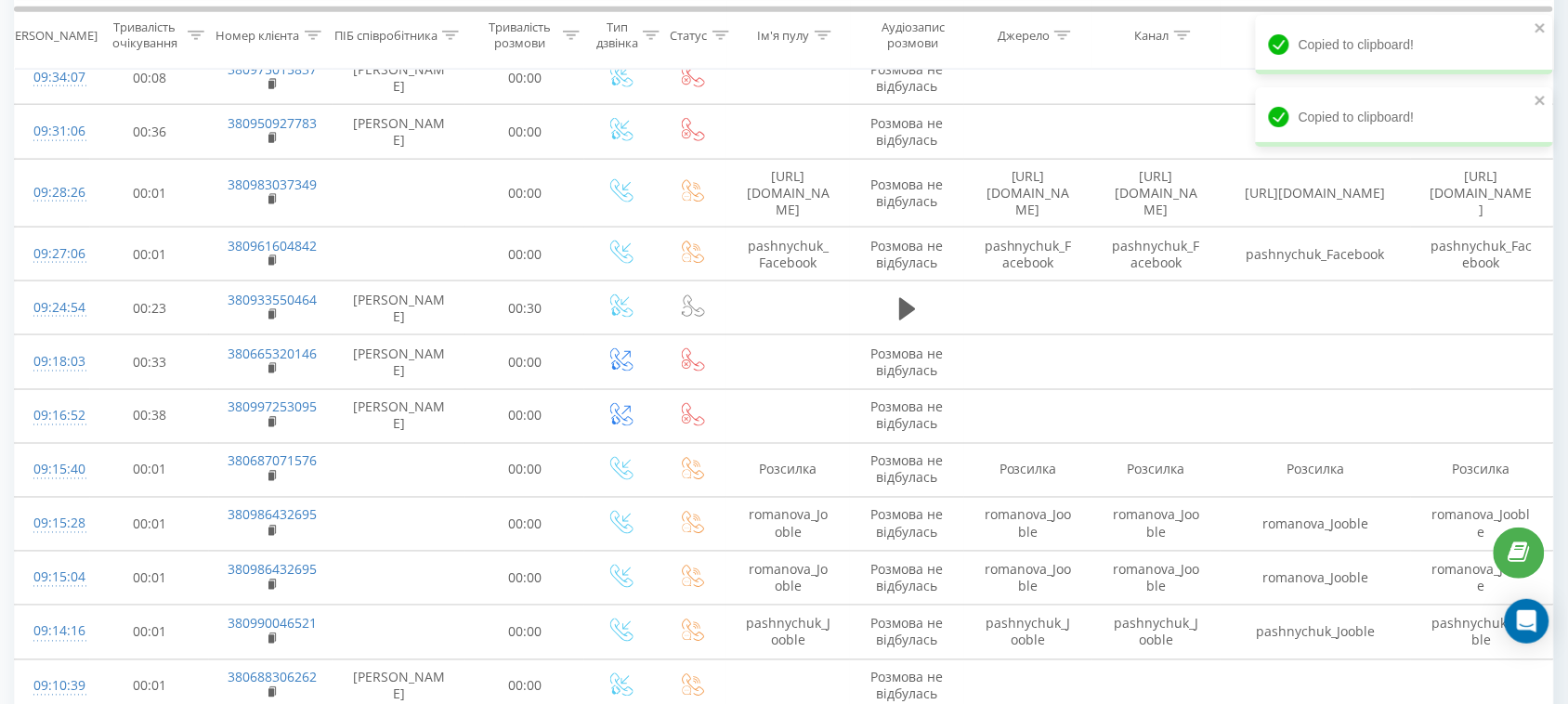
scroll to position [5702, 0]
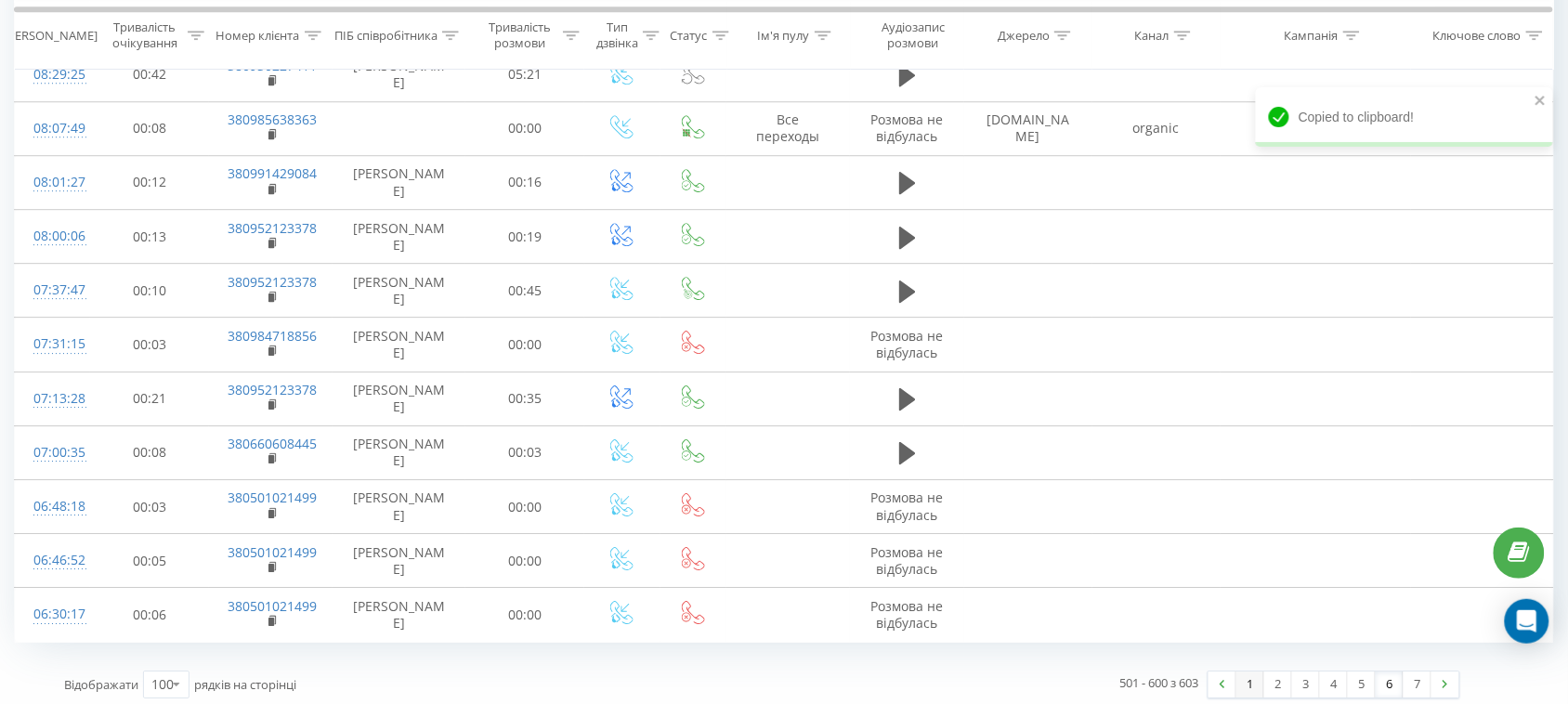
click at [1247, 676] on link "1" at bounding box center [1250, 685] width 28 height 26
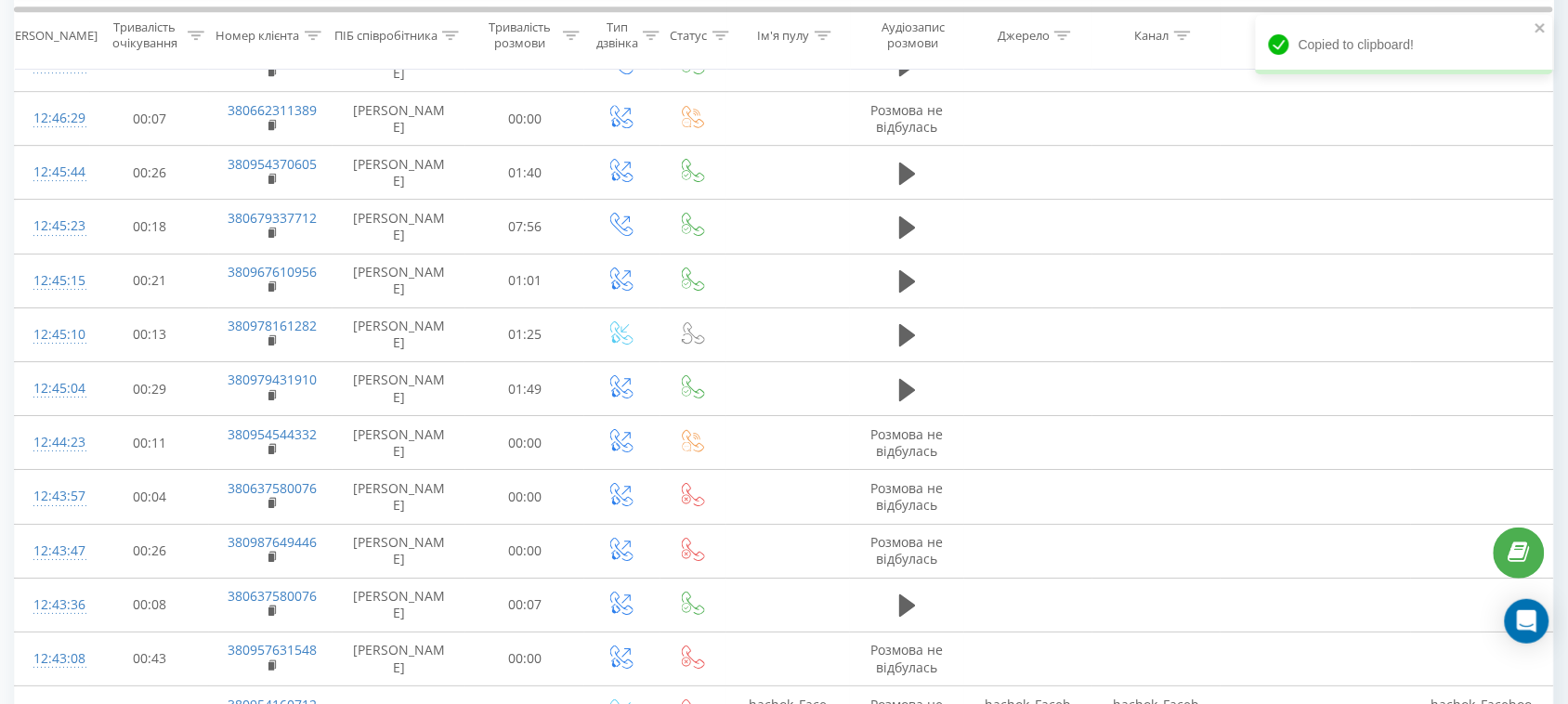
scroll to position [755, 0]
